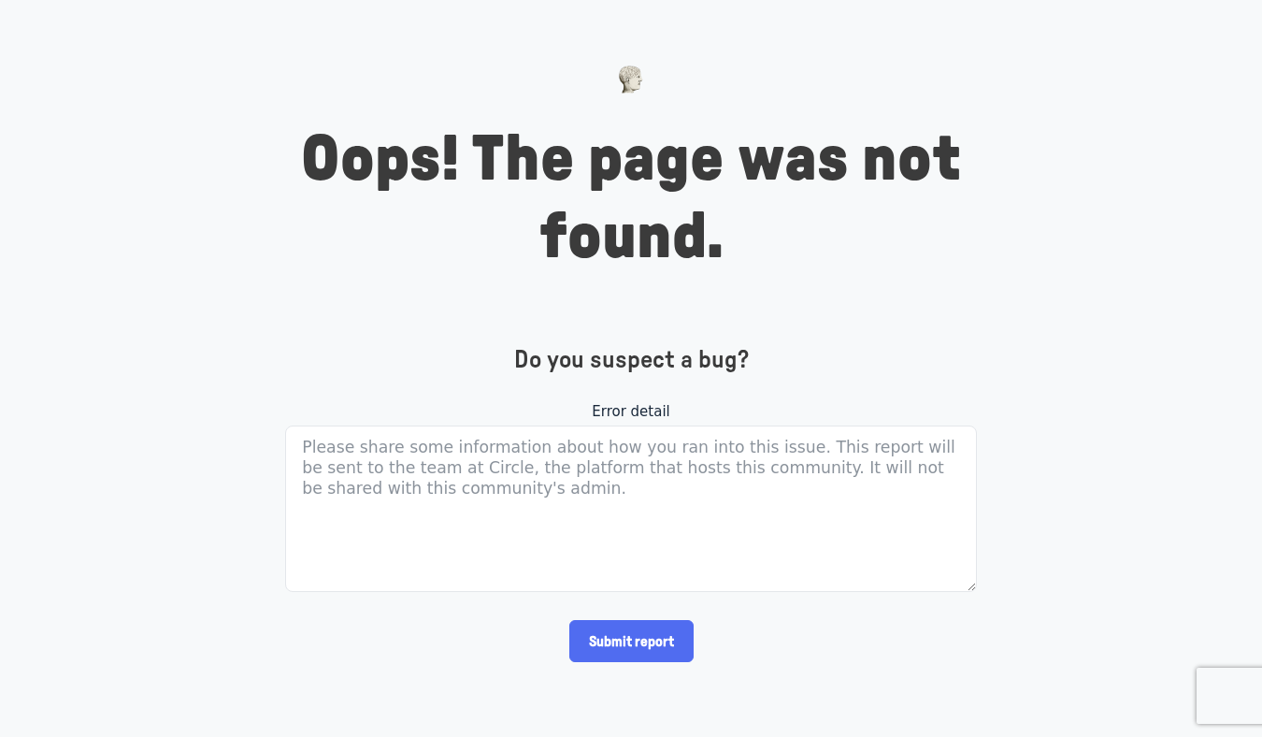
click at [623, 83] on img at bounding box center [631, 79] width 26 height 28
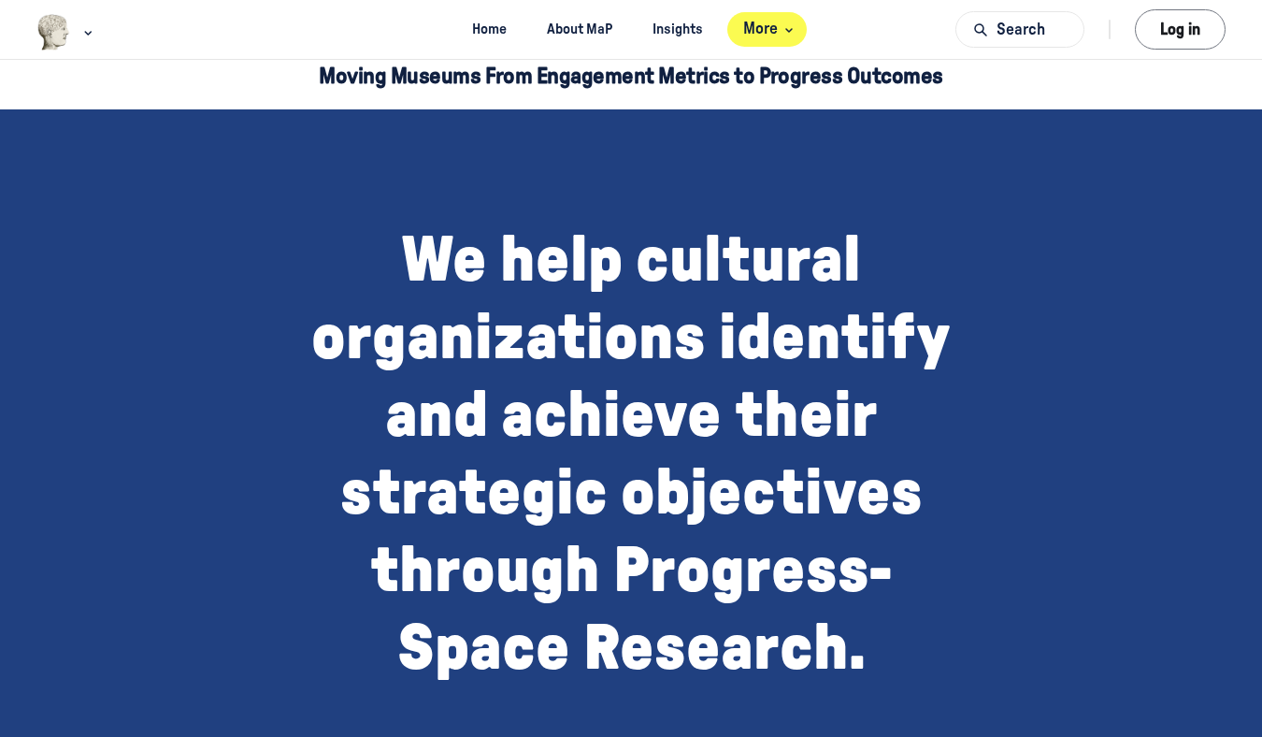
click at [779, 35] on span "More" at bounding box center [770, 29] width 55 height 25
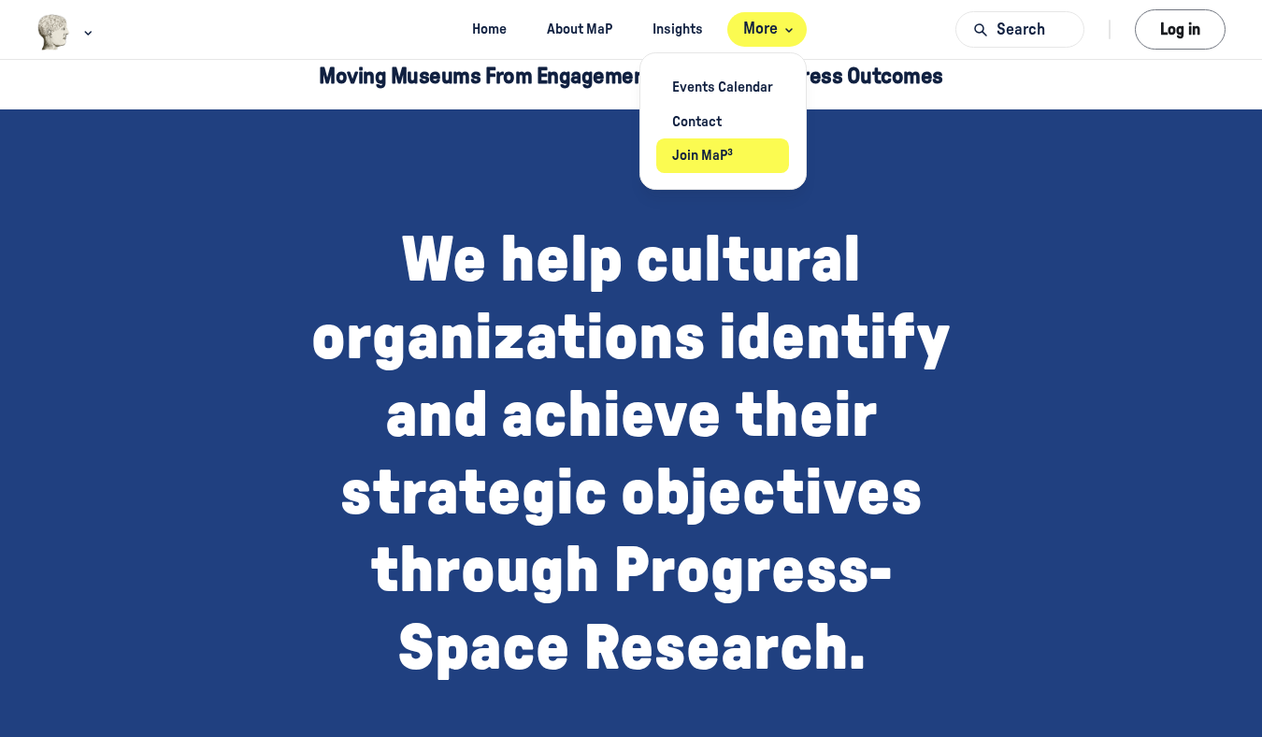
click at [722, 165] on link "Join MaP³" at bounding box center [723, 155] width 134 height 35
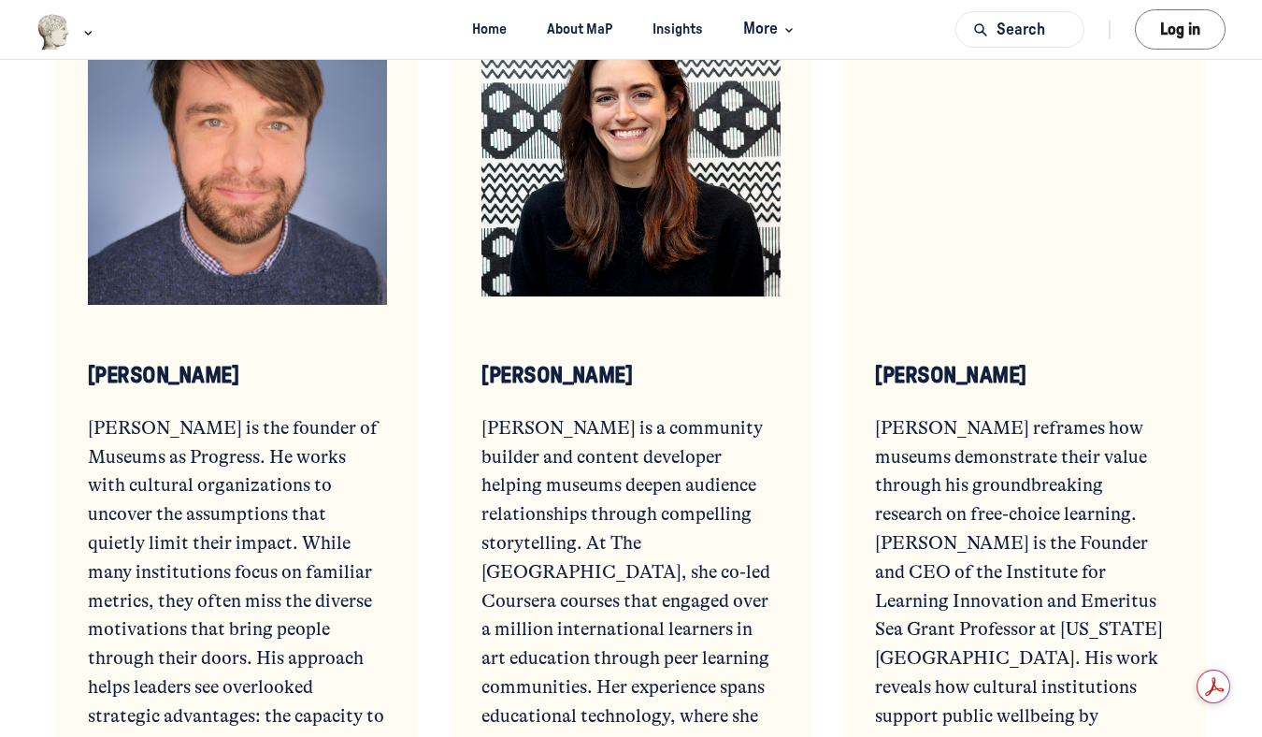
scroll to position [5224, 0]
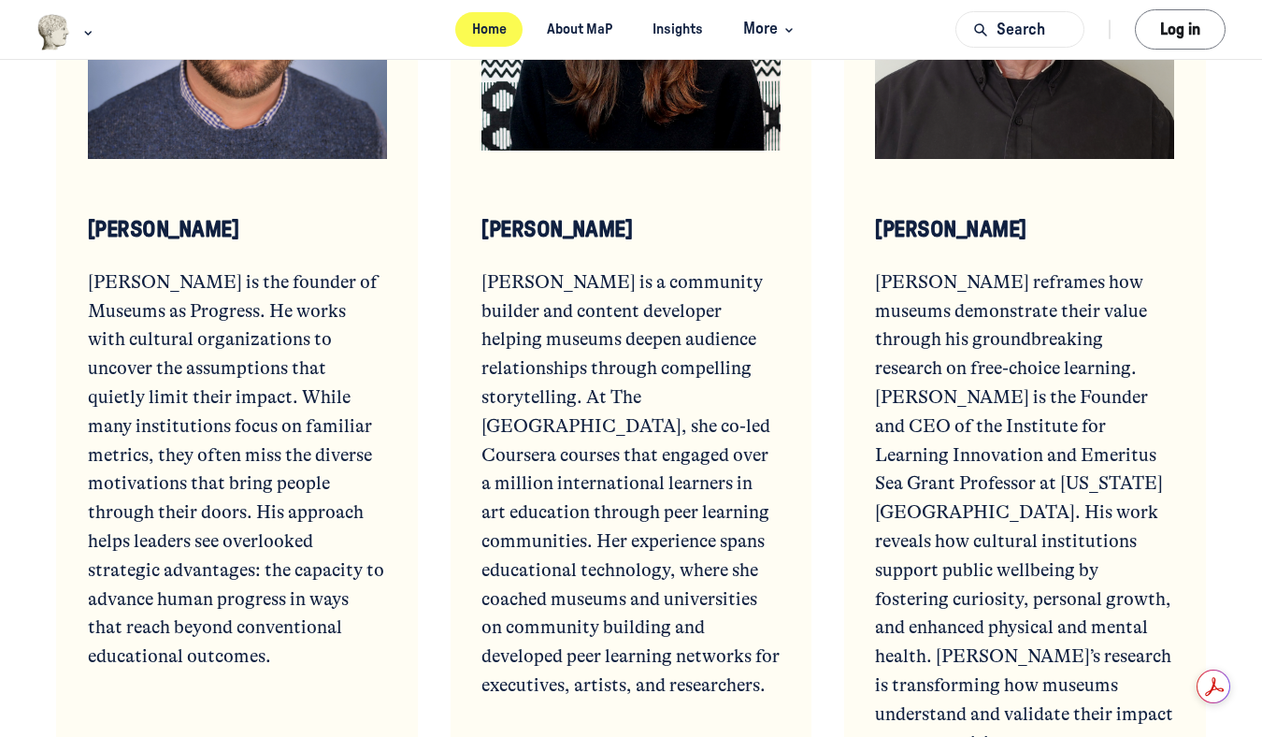
click at [487, 36] on link "Home" at bounding box center [488, 29] width 67 height 35
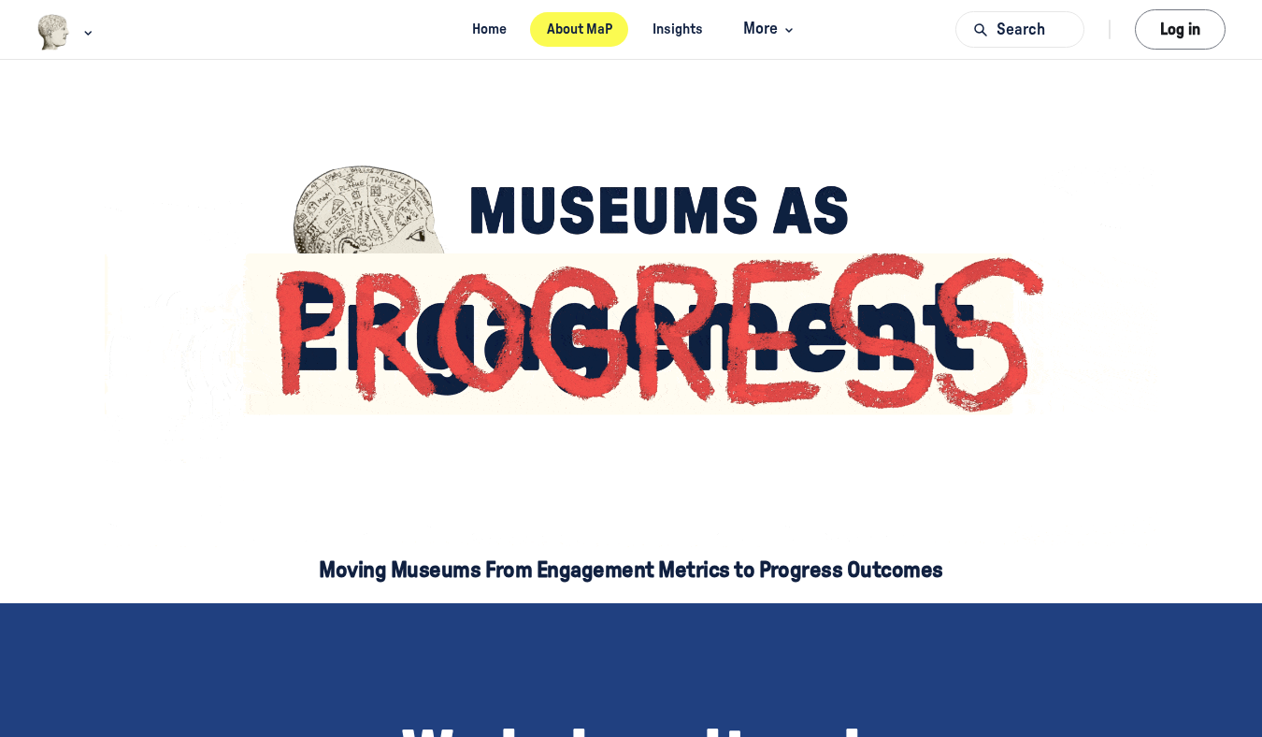
click at [574, 44] on link "About MaP" at bounding box center [579, 29] width 98 height 35
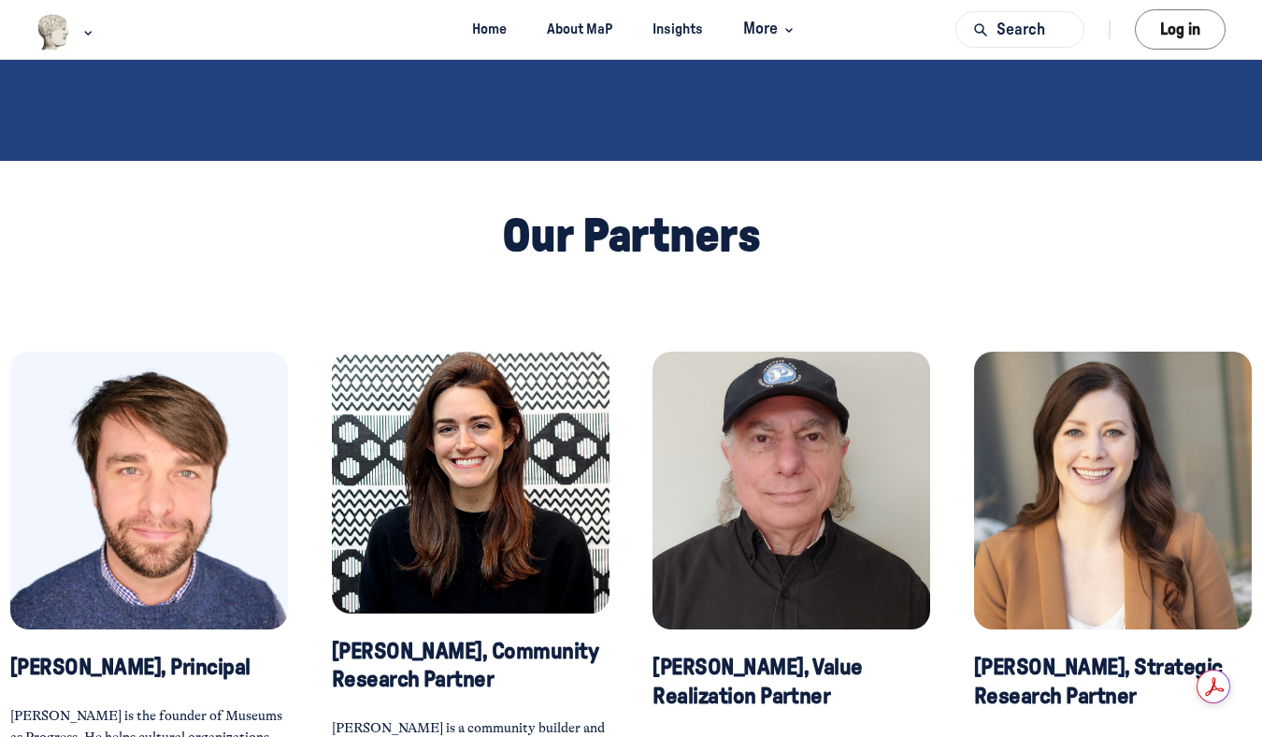
scroll to position [770, 0]
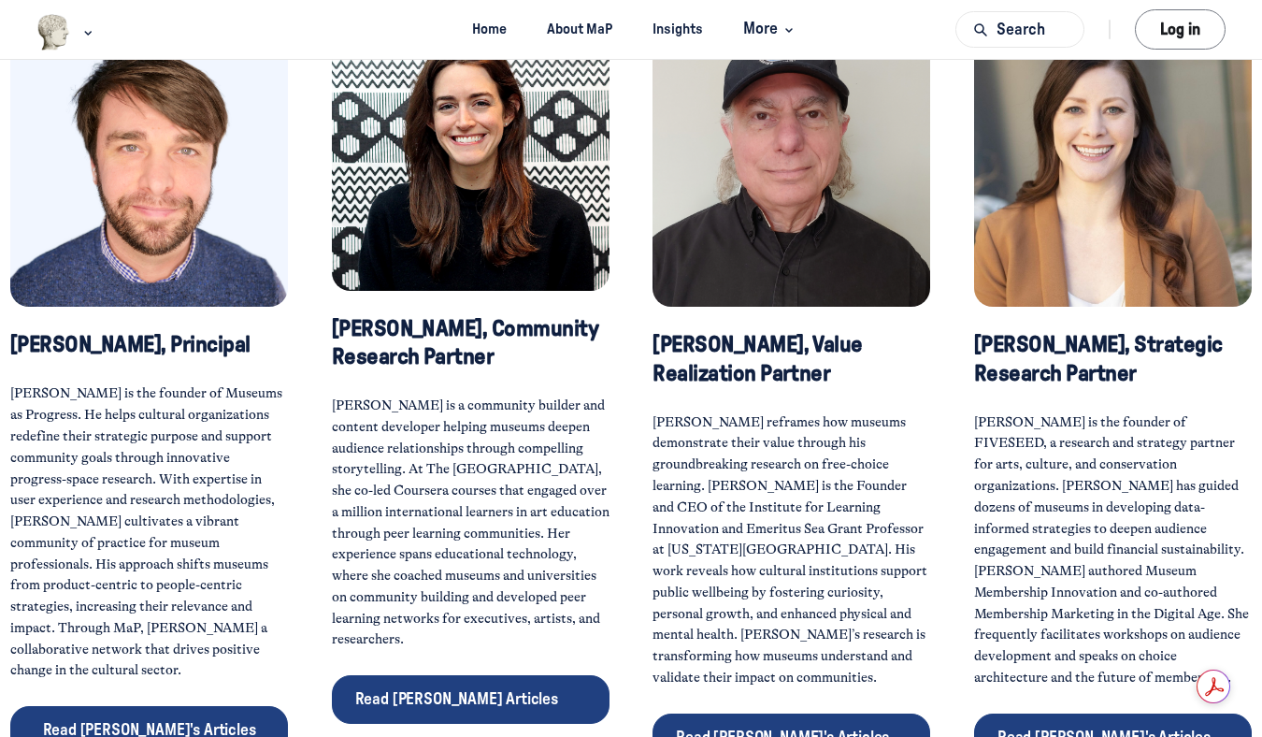
click at [628, 483] on div "[PERSON_NAME], Principal [PERSON_NAME] is the founder of Museums as Progress. H…" at bounding box center [631, 394] width 1253 height 743
